Goal: Task Accomplishment & Management: Use online tool/utility

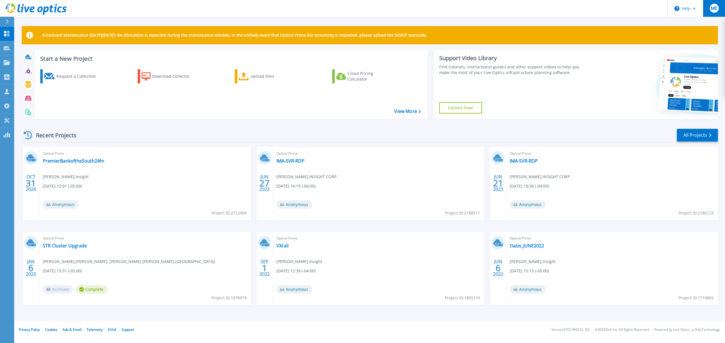
click at [714, 8] on span "ME" at bounding box center [714, 8] width 7 height 5
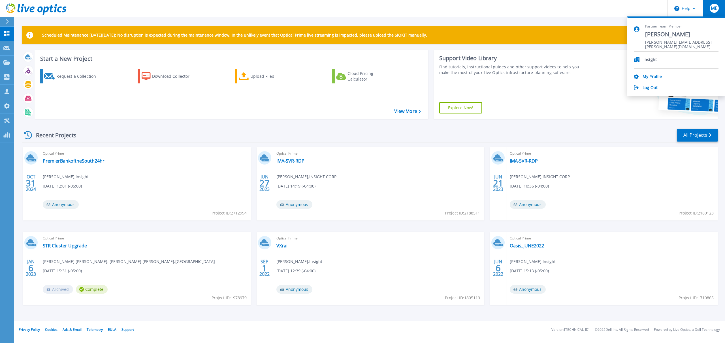
click at [130, 163] on div "Optical Prime PremierBankoftheSouth24hr Andrew Wiske , Insight 10/31/2024, 12:0…" at bounding box center [145, 183] width 212 height 73
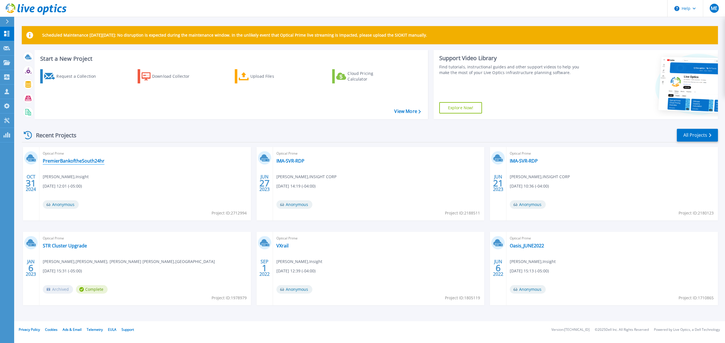
click at [71, 163] on link "PremierBankoftheSouth24hr" at bounding box center [74, 161] width 62 height 6
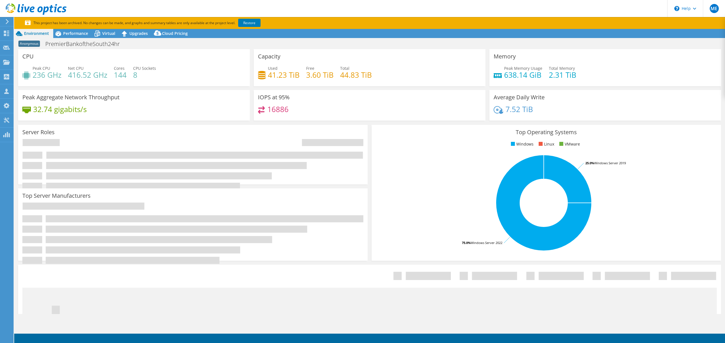
select select "USD"
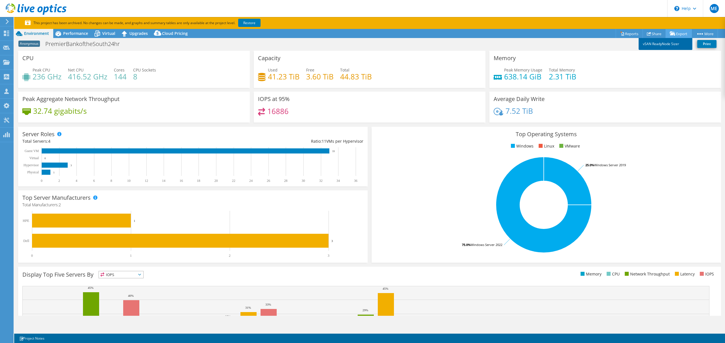
click at [670, 44] on link "vSAN ReadyNode Sizer" at bounding box center [666, 44] width 54 height 12
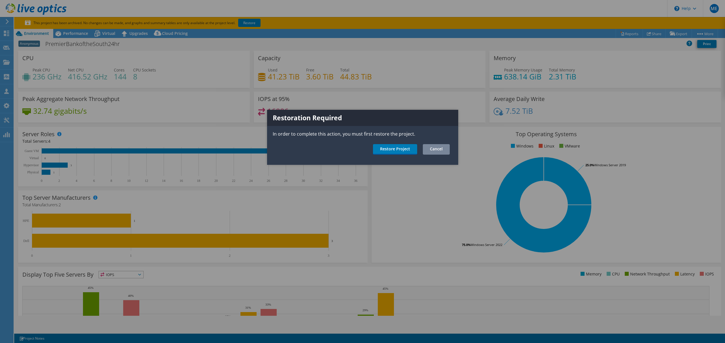
click at [436, 150] on link "Cancel" at bounding box center [436, 149] width 27 height 10
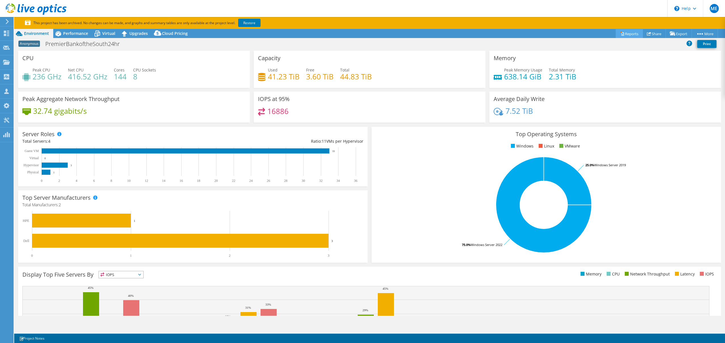
click at [622, 34] on link "Reports" at bounding box center [629, 33] width 27 height 9
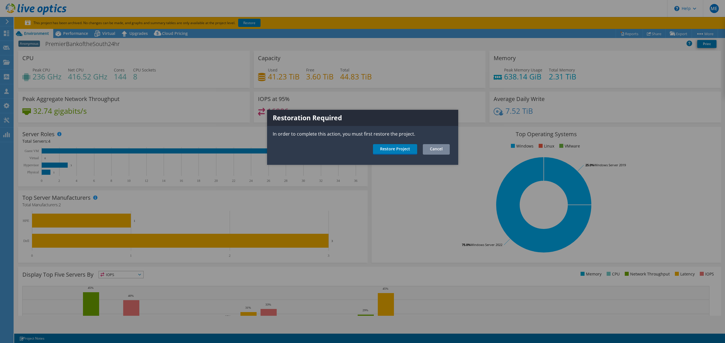
click at [442, 150] on link "Cancel" at bounding box center [436, 149] width 27 height 10
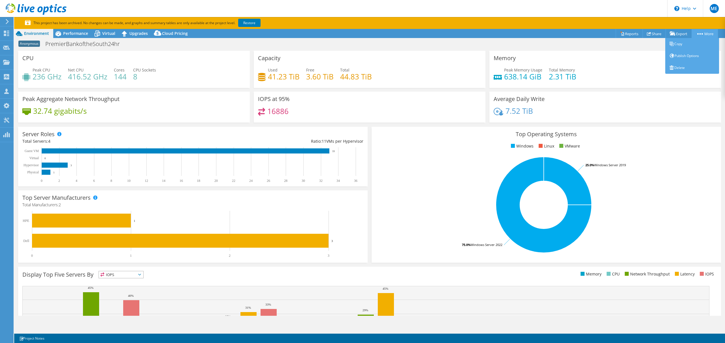
click at [702, 36] on link "More" at bounding box center [705, 33] width 26 height 9
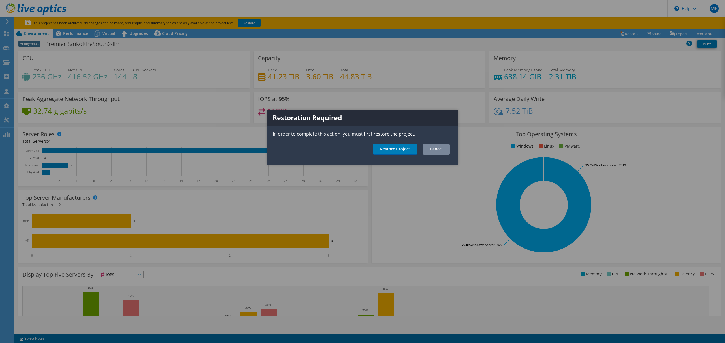
click at [441, 152] on link "Cancel" at bounding box center [436, 149] width 27 height 10
